Goal: Navigation & Orientation: Find specific page/section

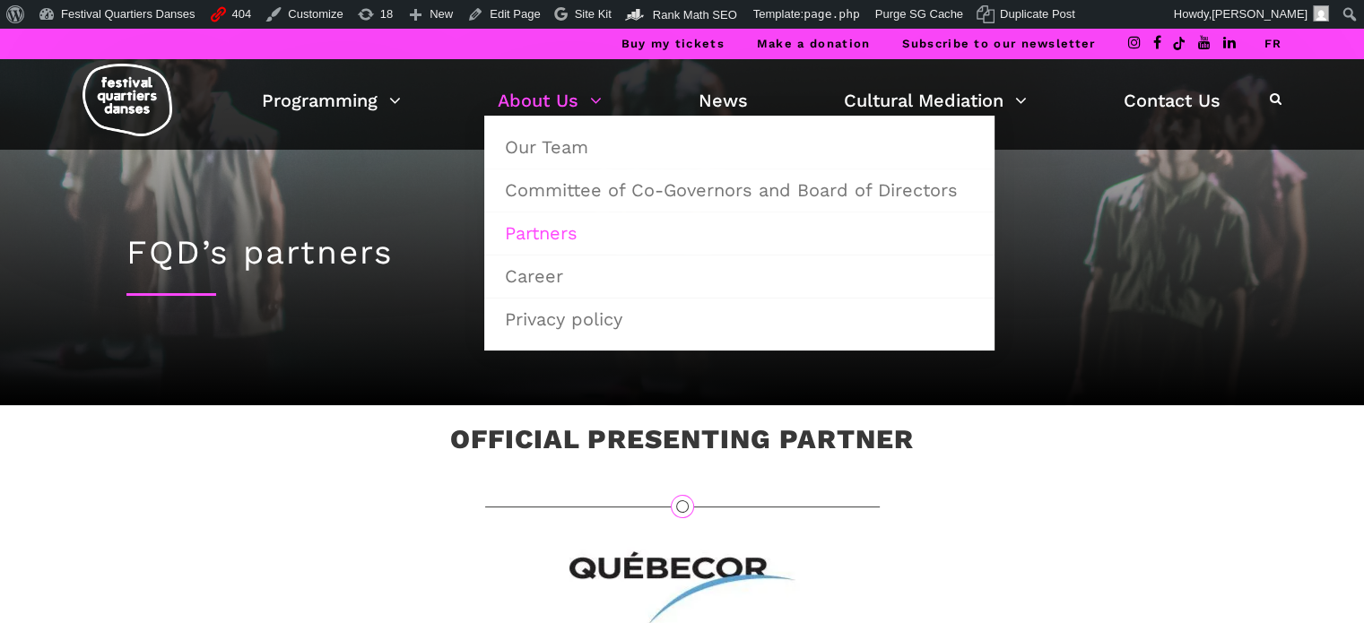
click at [535, 234] on link "Partners" at bounding box center [739, 233] width 491 height 41
click at [552, 184] on link "Committee of Co-Governors and Board of Directors" at bounding box center [739, 189] width 491 height 41
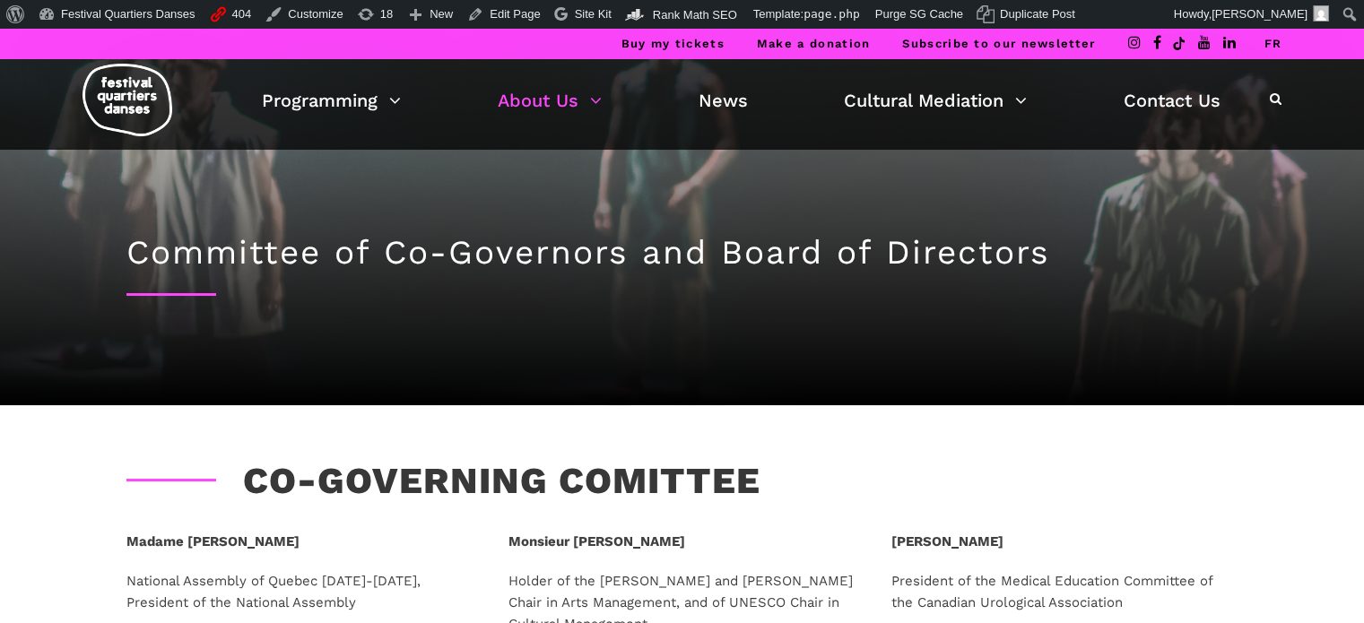
click at [1268, 39] on link "FR" at bounding box center [1273, 43] width 18 height 13
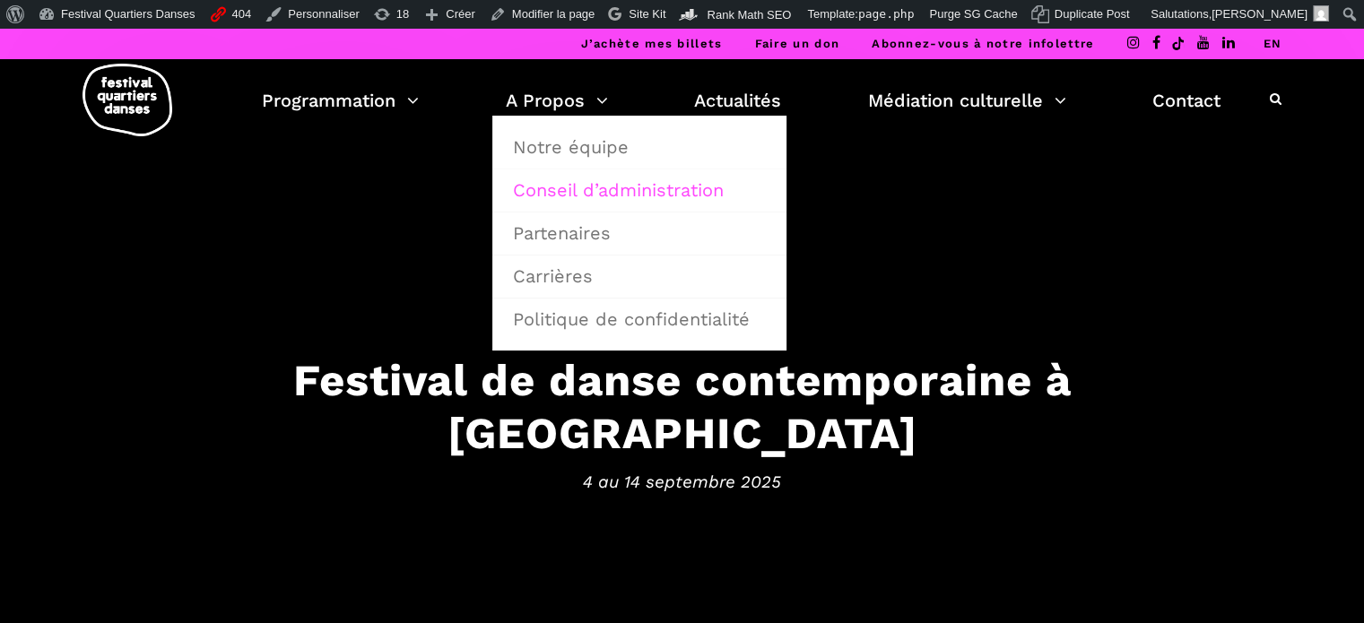
click at [560, 193] on link "Conseil d’administration" at bounding box center [639, 189] width 274 height 41
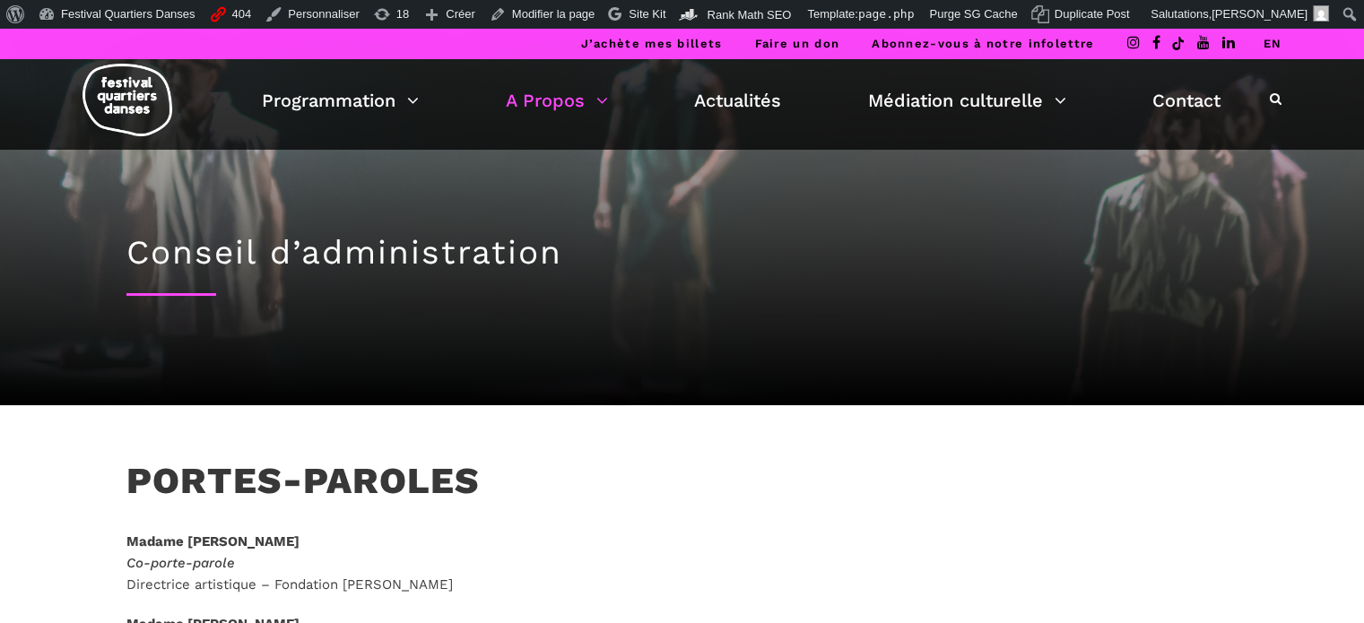
click at [1271, 40] on link "EN" at bounding box center [1272, 43] width 19 height 13
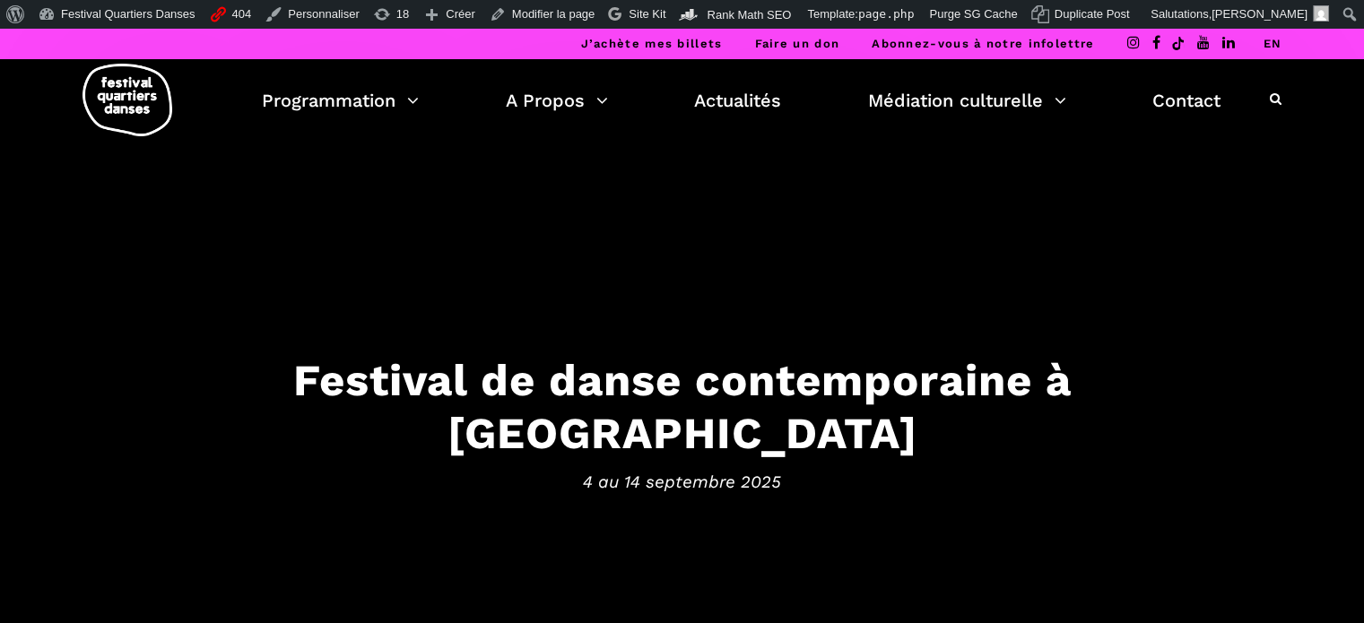
click at [1267, 39] on link "EN" at bounding box center [1272, 43] width 19 height 13
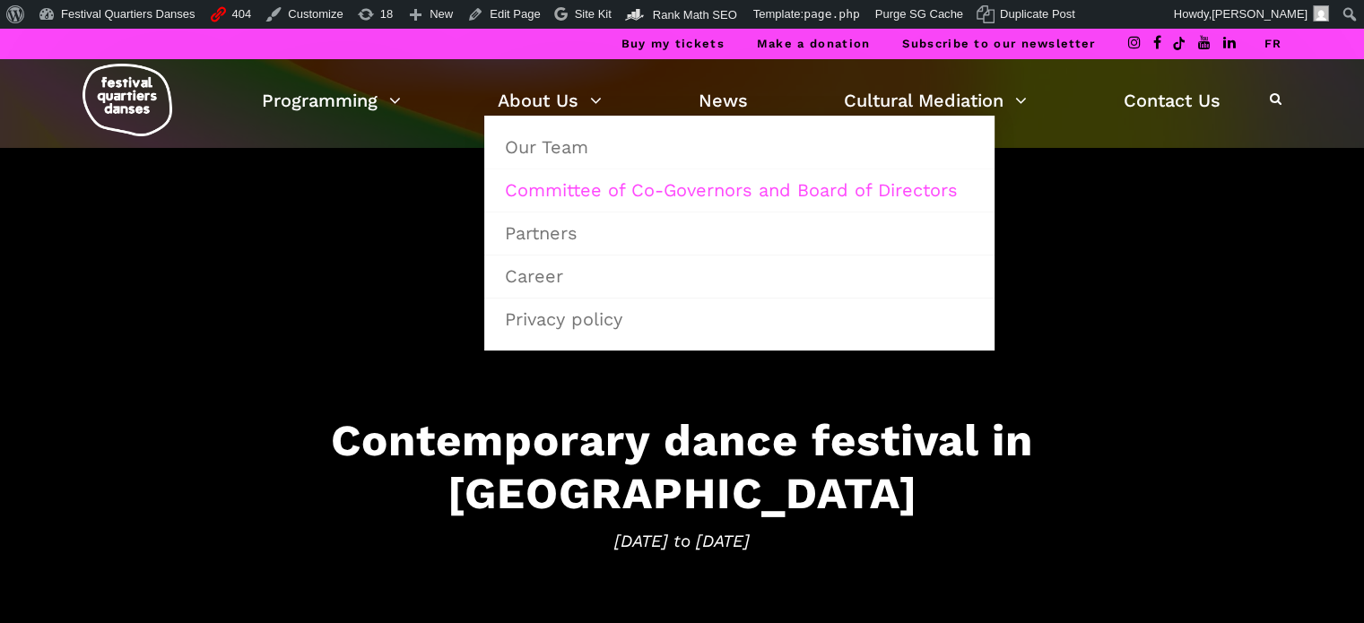
click at [561, 186] on link "Committee of Co-Governors and Board of Directors" at bounding box center [739, 189] width 491 height 41
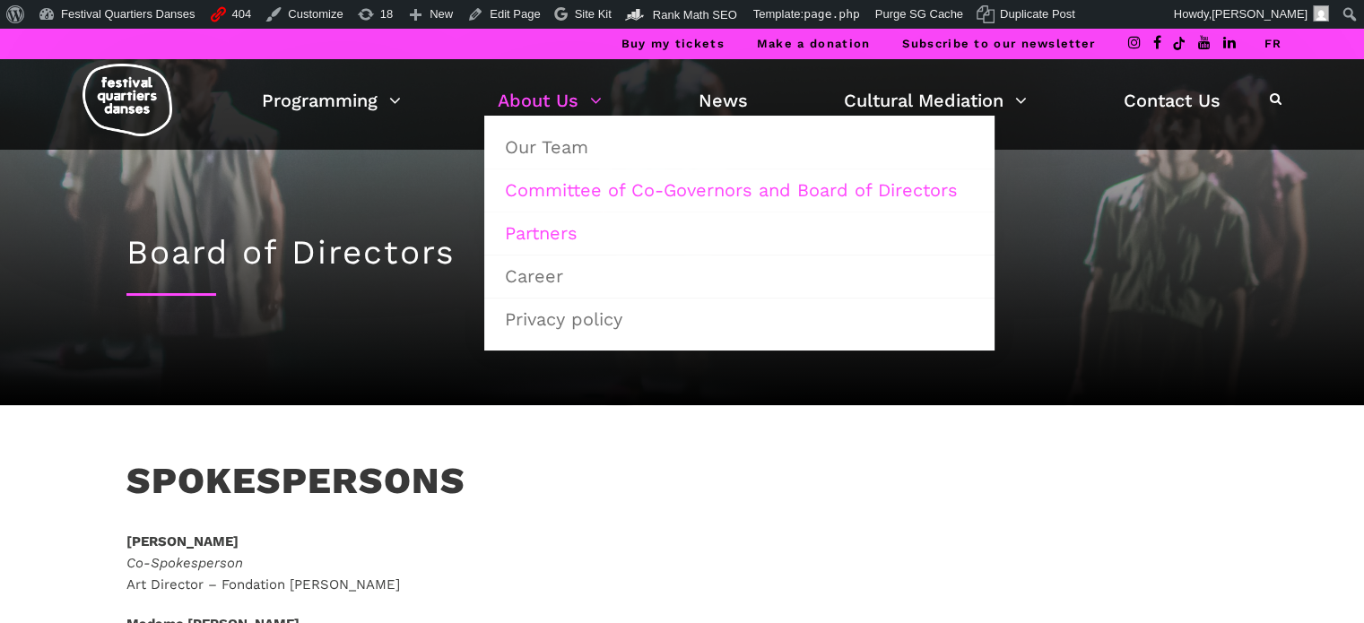
click at [543, 232] on link "Partners" at bounding box center [739, 233] width 491 height 41
